Goal: Navigation & Orientation: Find specific page/section

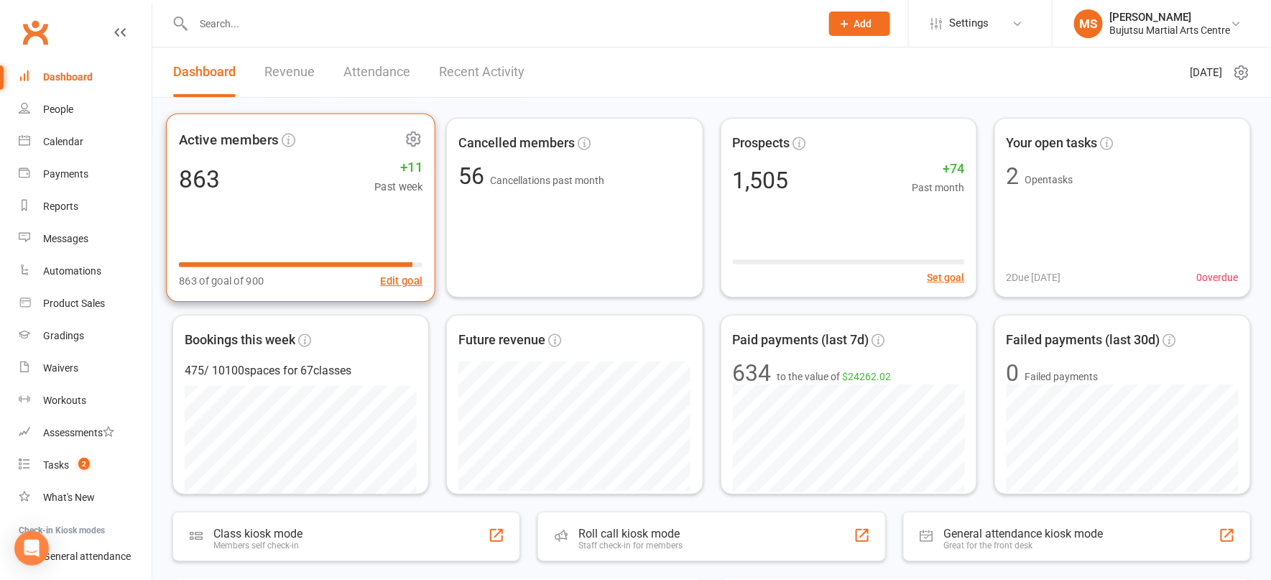
click at [304, 246] on div "Active members 863 +11 Past week 863 of goal of 900 Edit goal" at bounding box center [300, 208] width 269 height 189
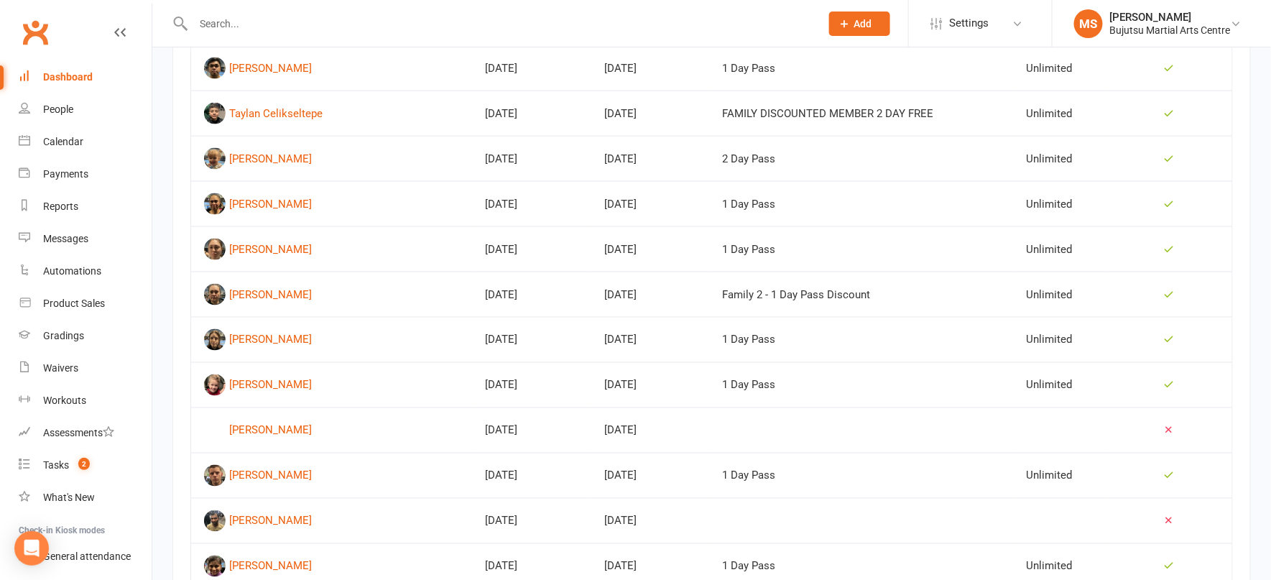
scroll to position [744, 0]
click at [66, 463] on div "Tasks" at bounding box center [56, 464] width 26 height 11
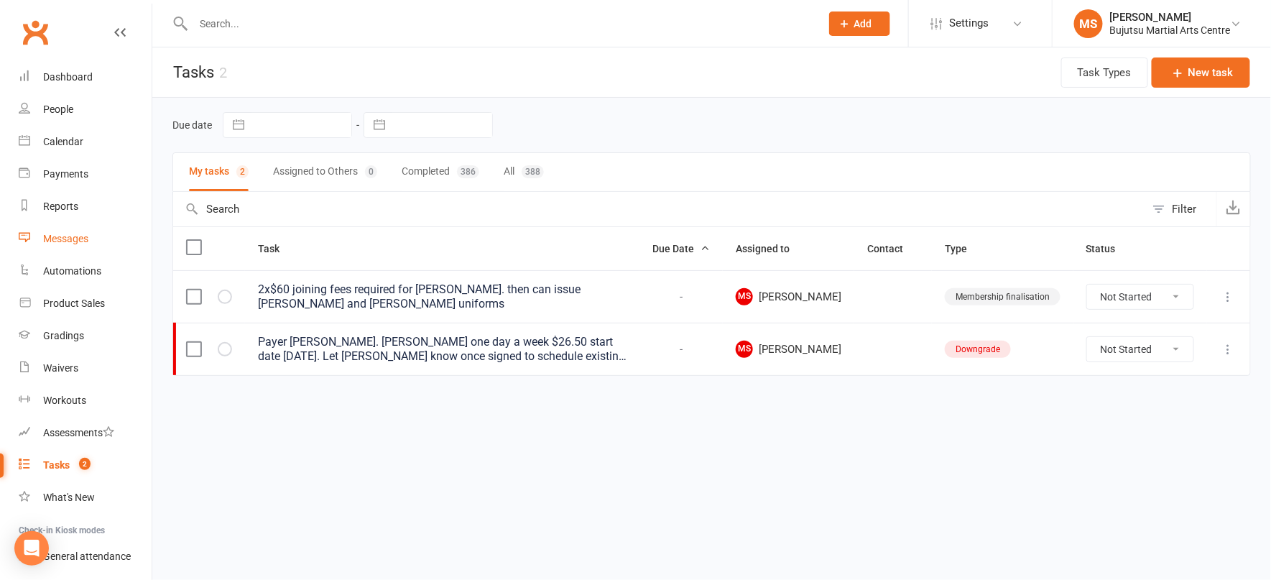
click at [68, 240] on div "Messages" at bounding box center [65, 238] width 45 height 11
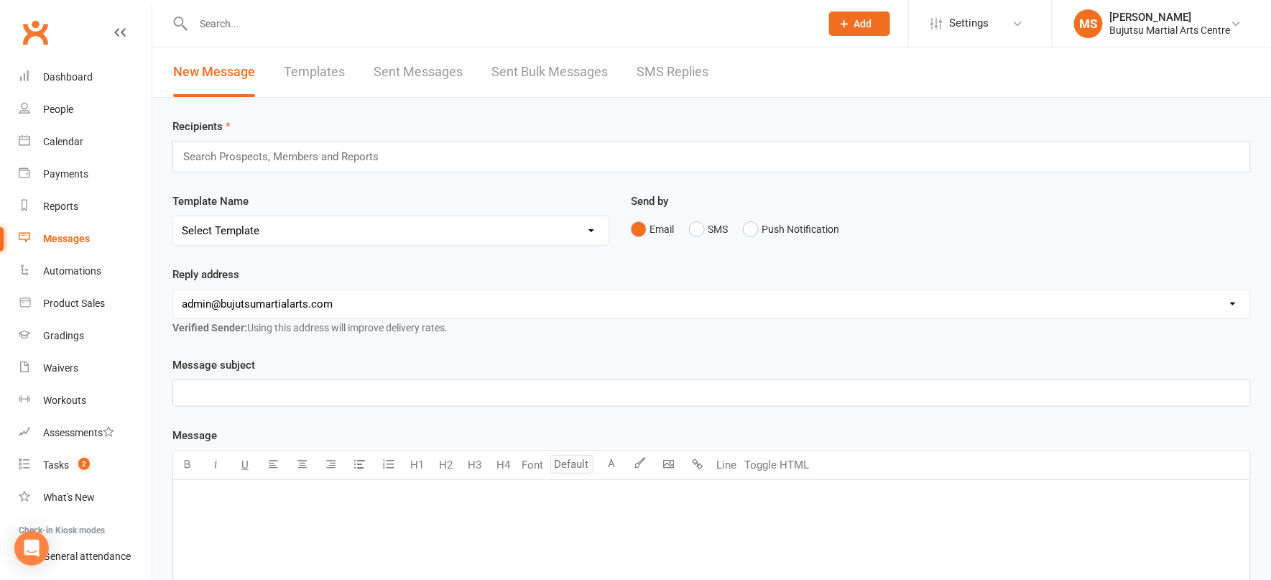
click at [647, 75] on link "SMS Replies" at bounding box center [673, 72] width 72 height 50
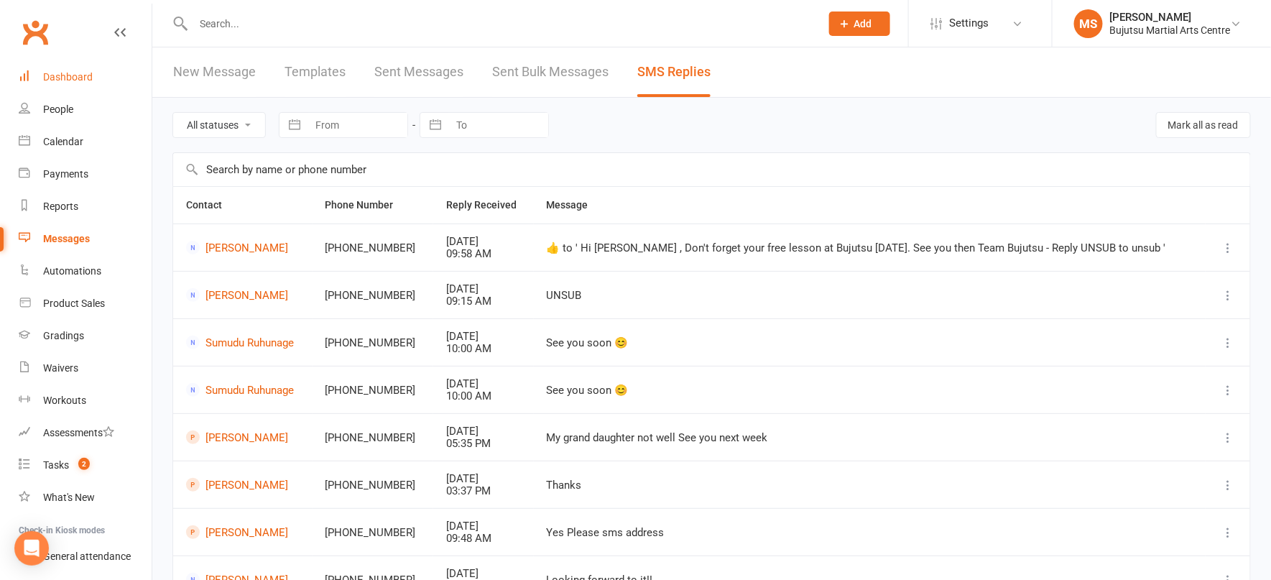
click at [76, 71] on div "Dashboard" at bounding box center [68, 76] width 50 height 11
